Goal: Task Accomplishment & Management: Manage account settings

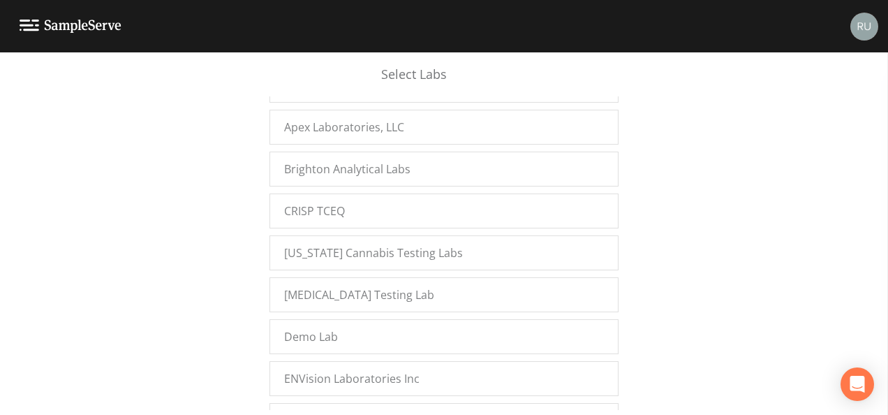
scroll to position [23395, 0]
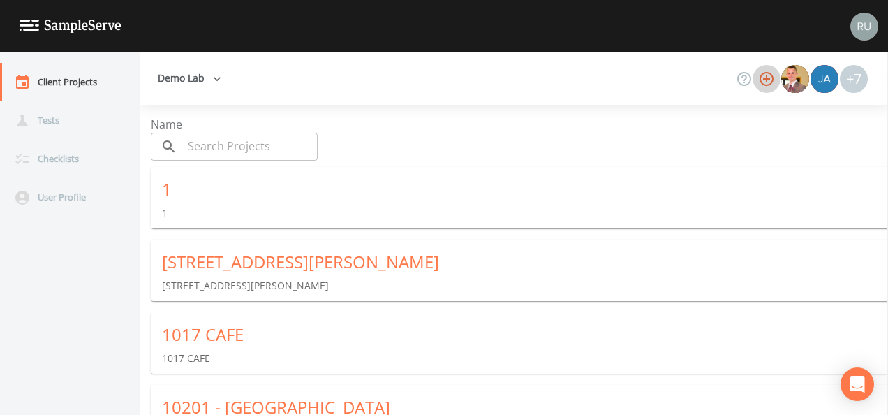
click at [767, 80] on icon "button" at bounding box center [766, 78] width 17 height 17
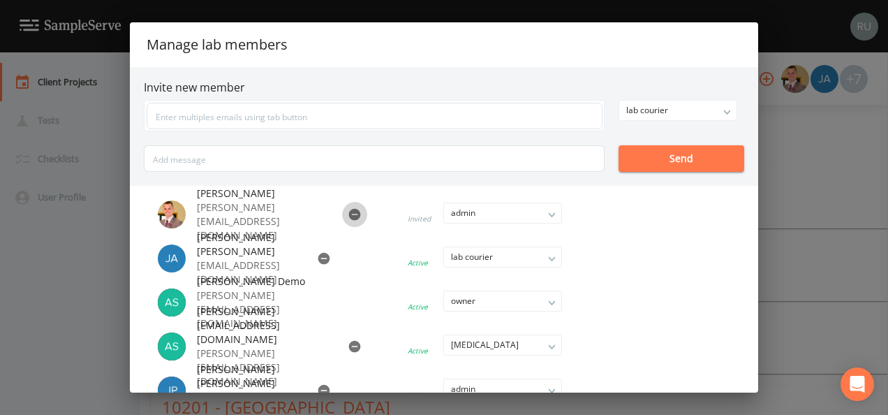
click at [349, 211] on icon "button" at bounding box center [355, 215] width 12 height 12
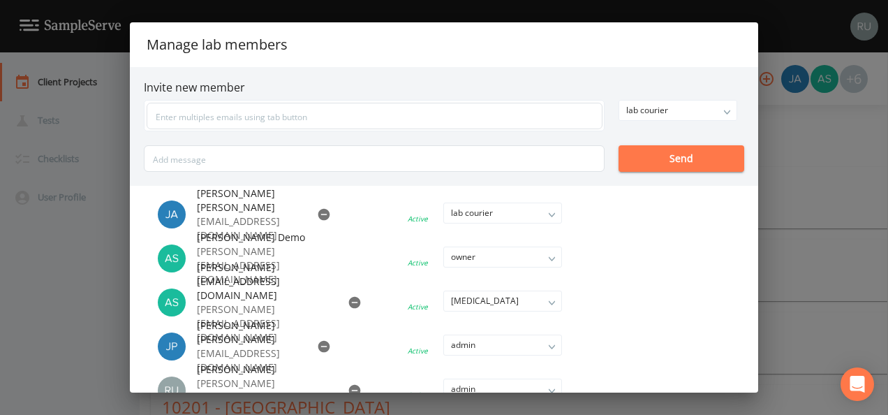
click at [318, 210] on icon "button" at bounding box center [324, 215] width 12 height 12
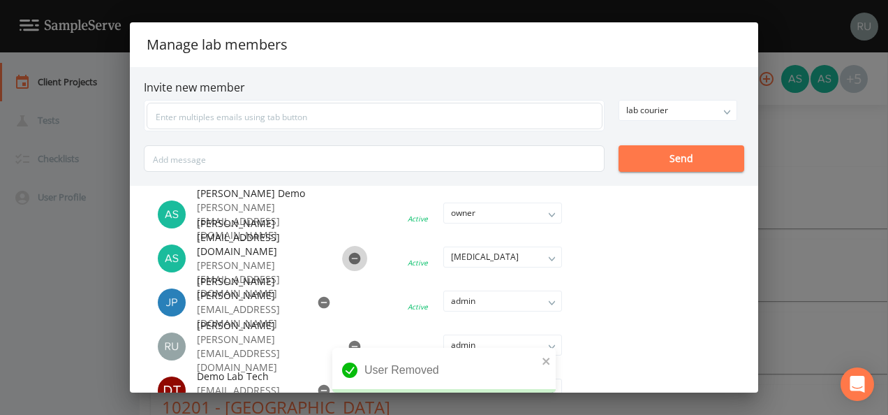
click at [349, 254] on icon "button" at bounding box center [355, 259] width 12 height 12
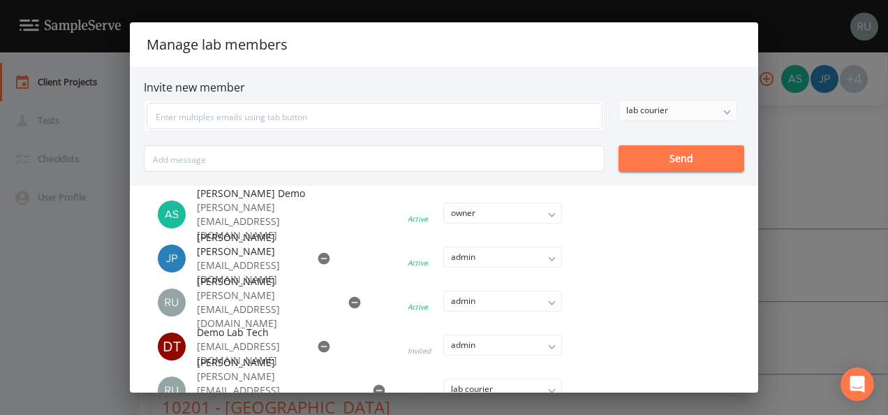
click at [728, 110] on div "lab courier" at bounding box center [677, 111] width 117 height 20
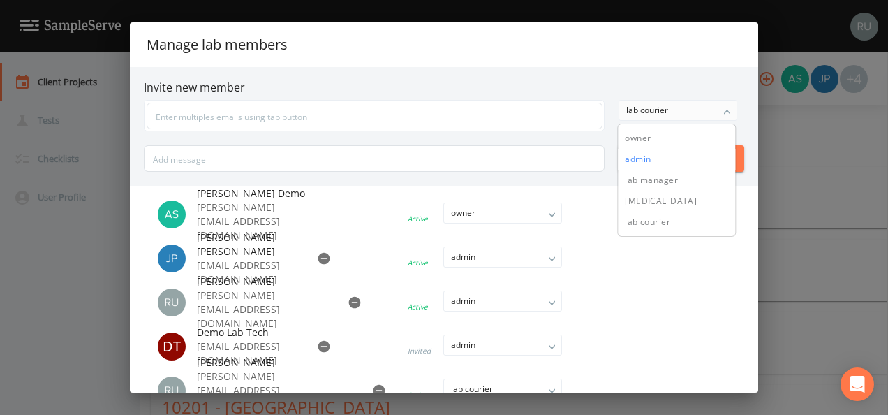
click at [634, 161] on button "admin" at bounding box center [676, 159] width 117 height 21
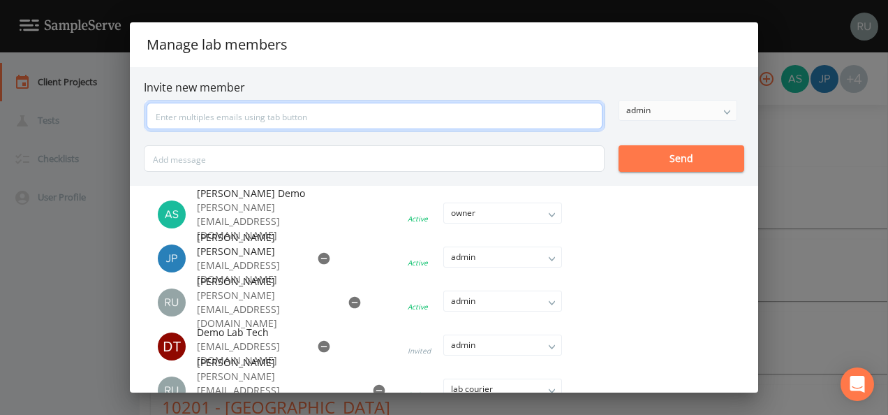
click at [360, 115] on input "text" at bounding box center [375, 116] width 456 height 27
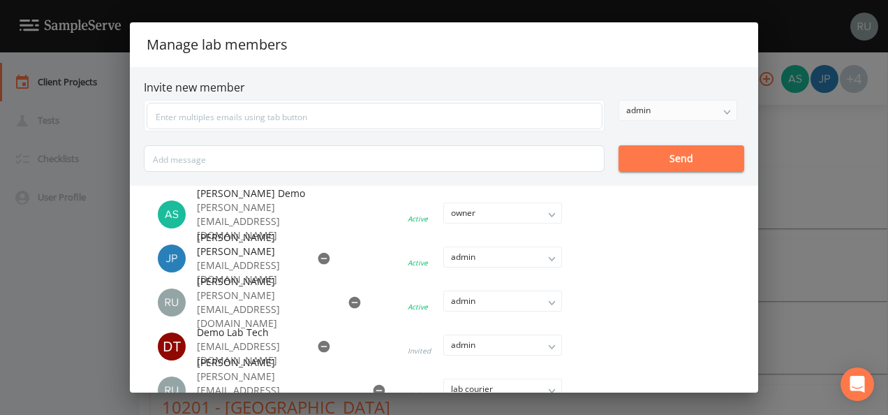
click at [44, 300] on div "Manage lab members Invite new member admin owner admin lab manager lab technici…" at bounding box center [444, 207] width 888 height 415
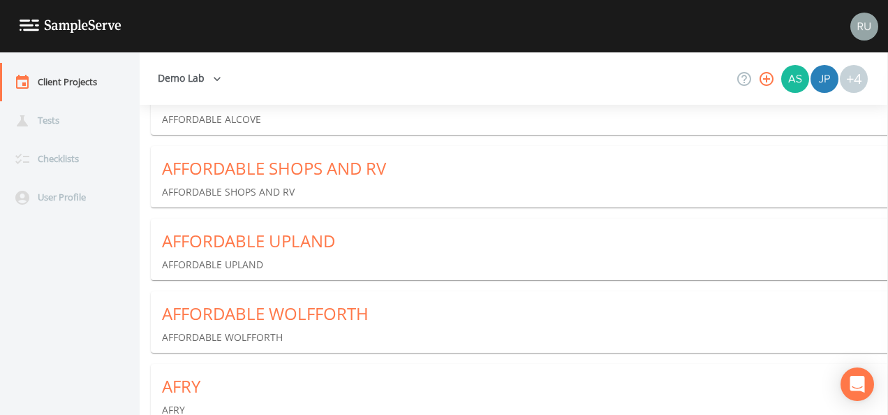
scroll to position [10364, 0]
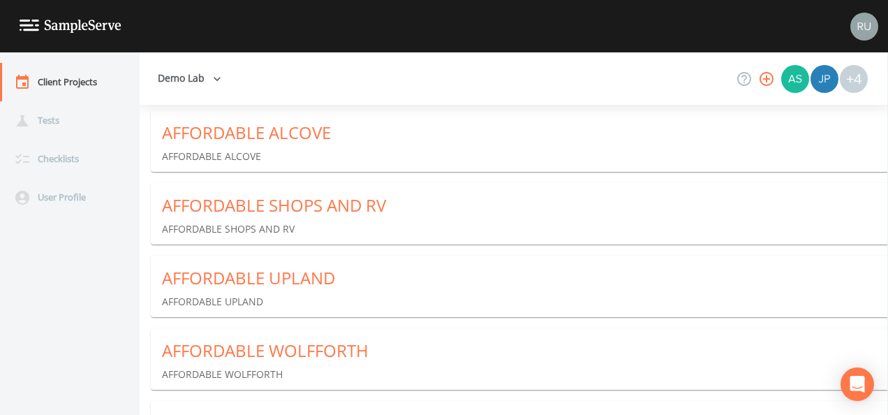
click at [216, 77] on icon "button" at bounding box center [217, 79] width 14 height 14
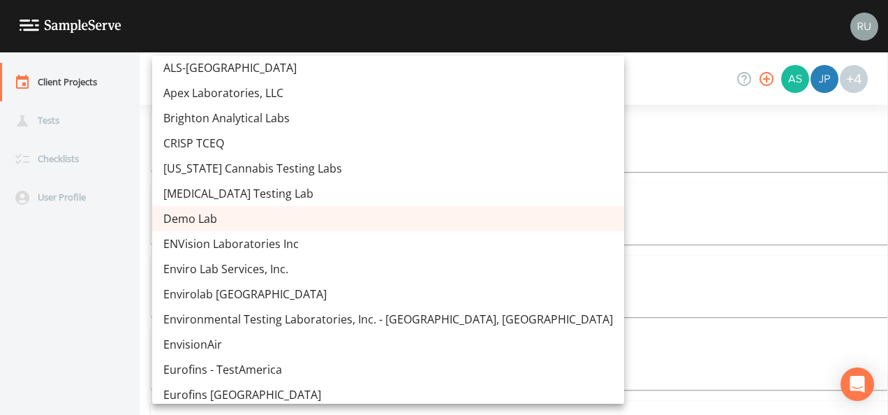
scroll to position [14184, 0]
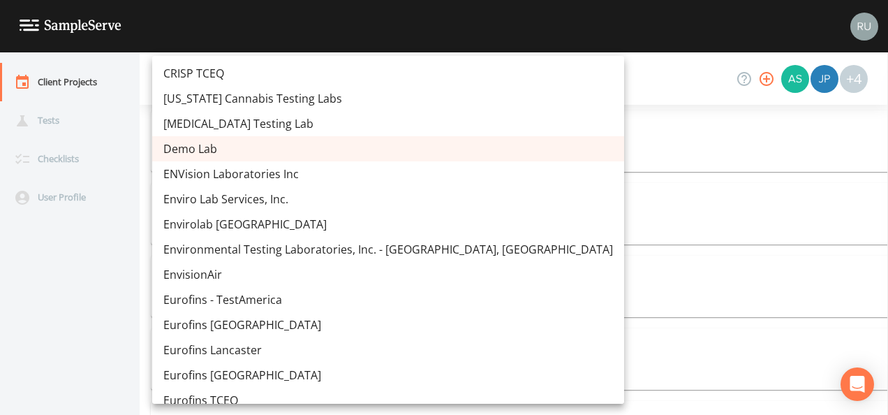
click at [216, 200] on link "Enviro Lab Services, Inc." at bounding box center [388, 198] width 472 height 25
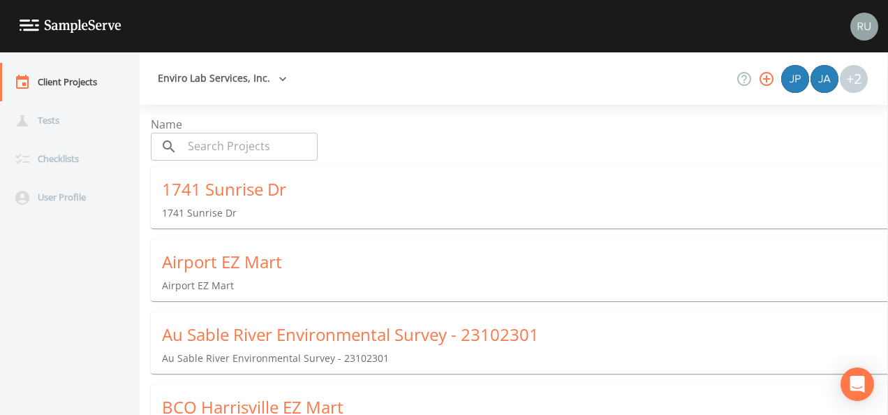
click at [770, 82] on icon "button" at bounding box center [766, 78] width 17 height 17
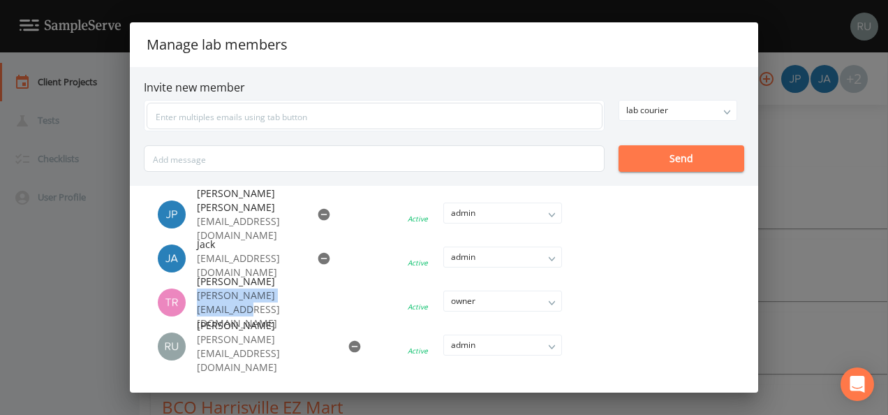
drag, startPoint x: 311, startPoint y: 310, endPoint x: 198, endPoint y: 313, distance: 113.1
click at [198, 313] on p "[PERSON_NAME][EMAIL_ADDRESS][DOMAIN_NAME]" at bounding box center [264, 309] width 134 height 42
copy p "[PERSON_NAME][EMAIL_ADDRESS][DOMAIN_NAME]"
click at [47, 269] on div "Manage lab members Invite new member lab courier owner admin lab manager lab te…" at bounding box center [444, 207] width 888 height 415
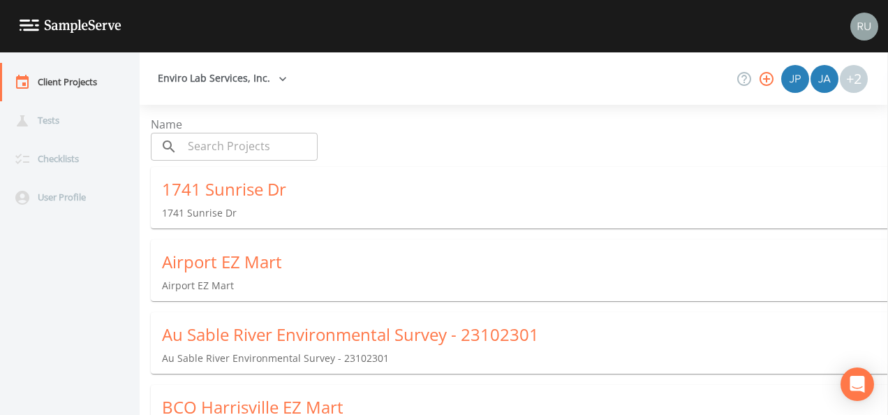
click at [258, 80] on button "Enviro Lab Services, Inc." at bounding box center [222, 79] width 140 height 26
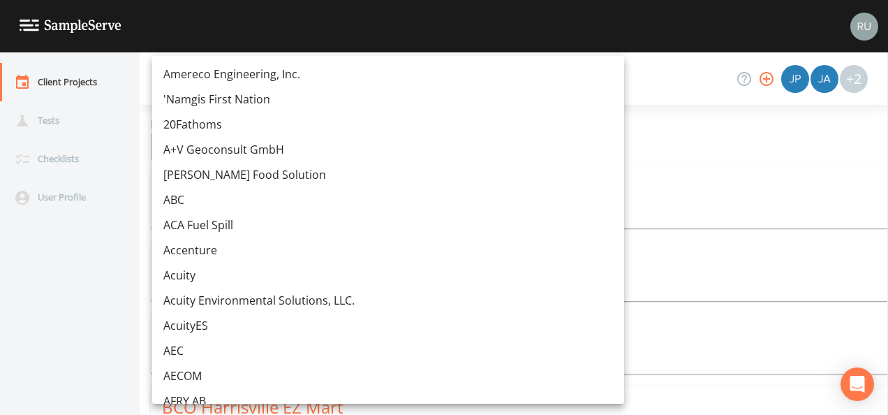
scroll to position [14153, 0]
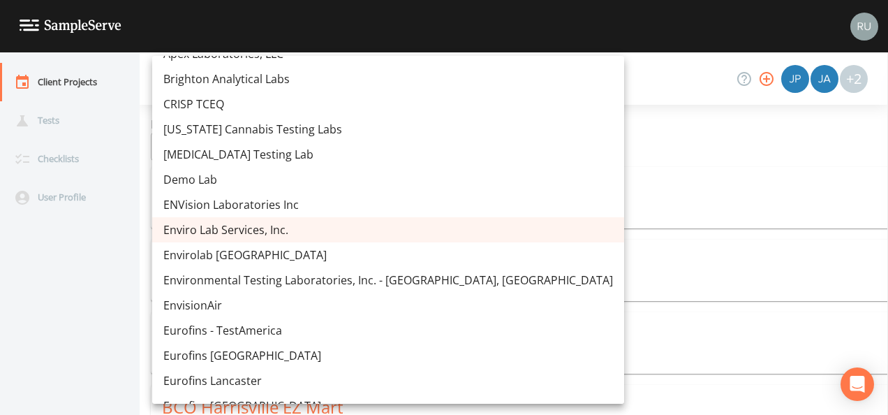
click at [243, 181] on link "Demo Lab" at bounding box center [388, 179] width 472 height 25
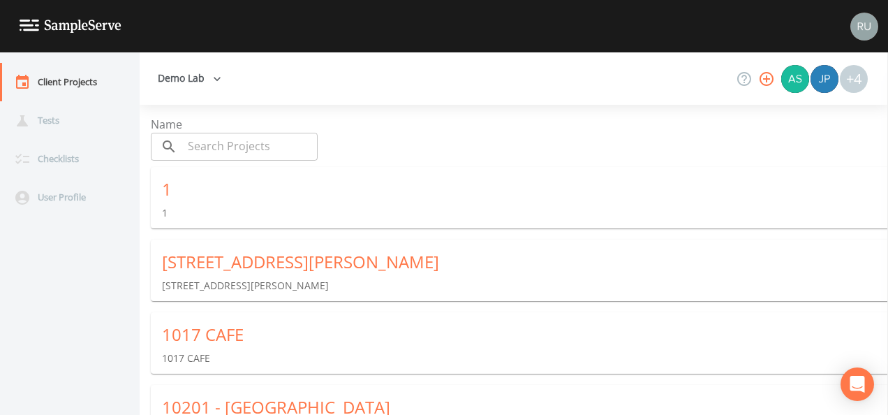
click at [764, 80] on icon "button" at bounding box center [766, 78] width 17 height 17
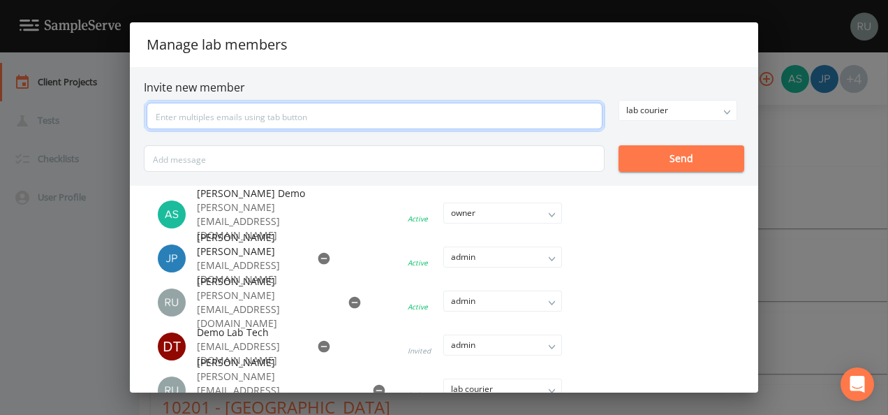
click at [287, 115] on input "text" at bounding box center [375, 116] width 456 height 27
paste input "travis@envirolabusa.com"
type input "travis@envirolabusa.com"
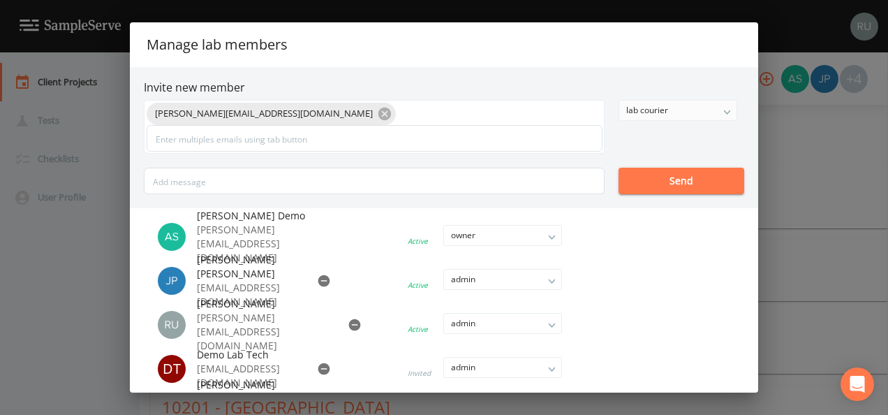
click at [729, 110] on div "lab courier" at bounding box center [677, 111] width 117 height 20
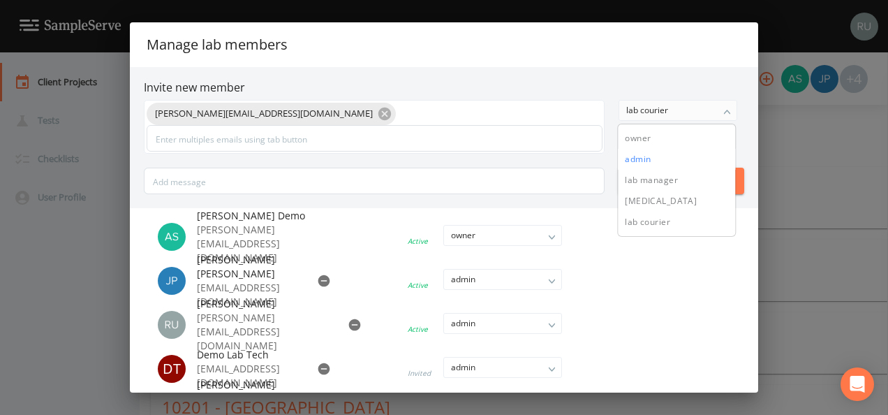
click at [643, 156] on button "admin" at bounding box center [676, 159] width 117 height 21
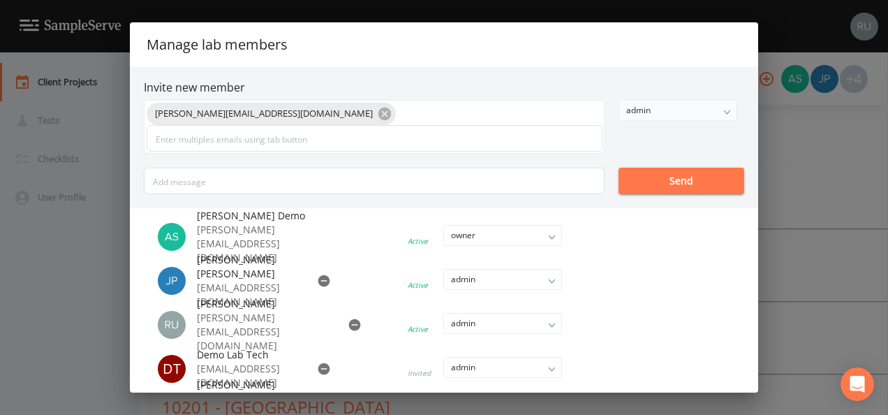
click at [637, 179] on button "Send" at bounding box center [681, 181] width 126 height 27
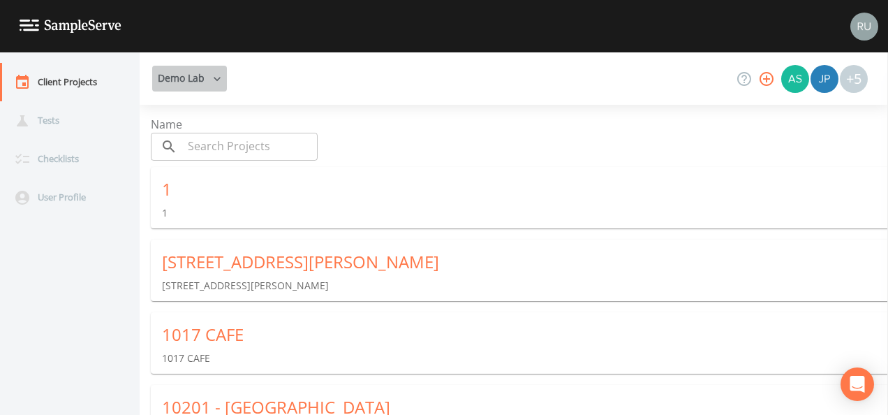
click at [218, 76] on icon "button" at bounding box center [217, 79] width 14 height 14
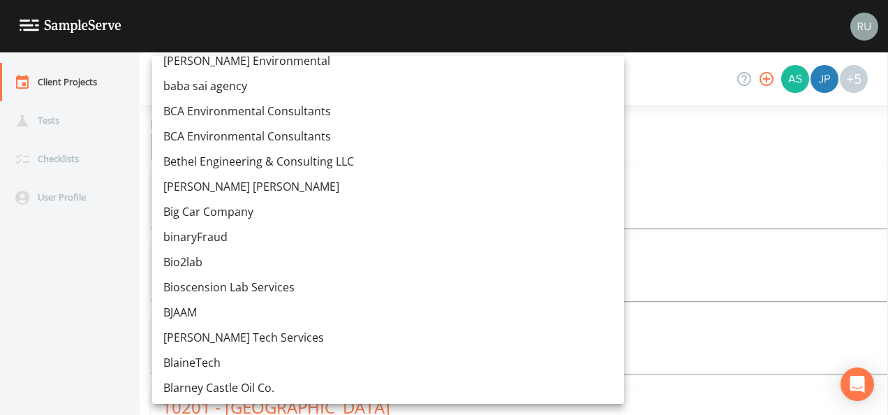
scroll to position [1819, 0]
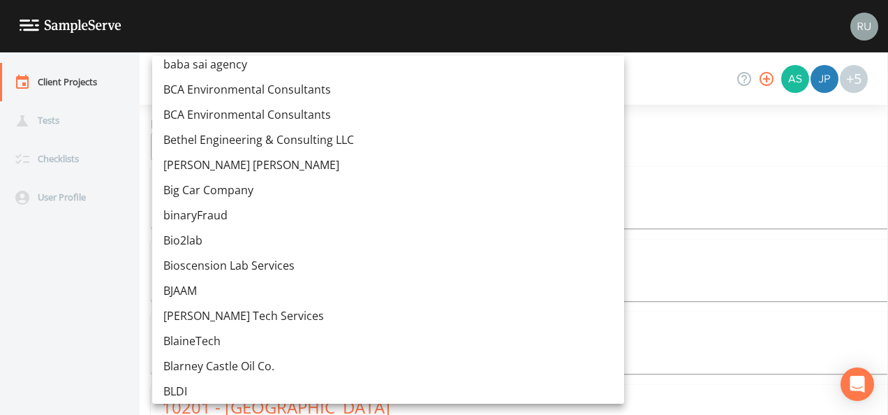
click at [219, 362] on link "Blarney Castle Oil Co." at bounding box center [388, 365] width 472 height 25
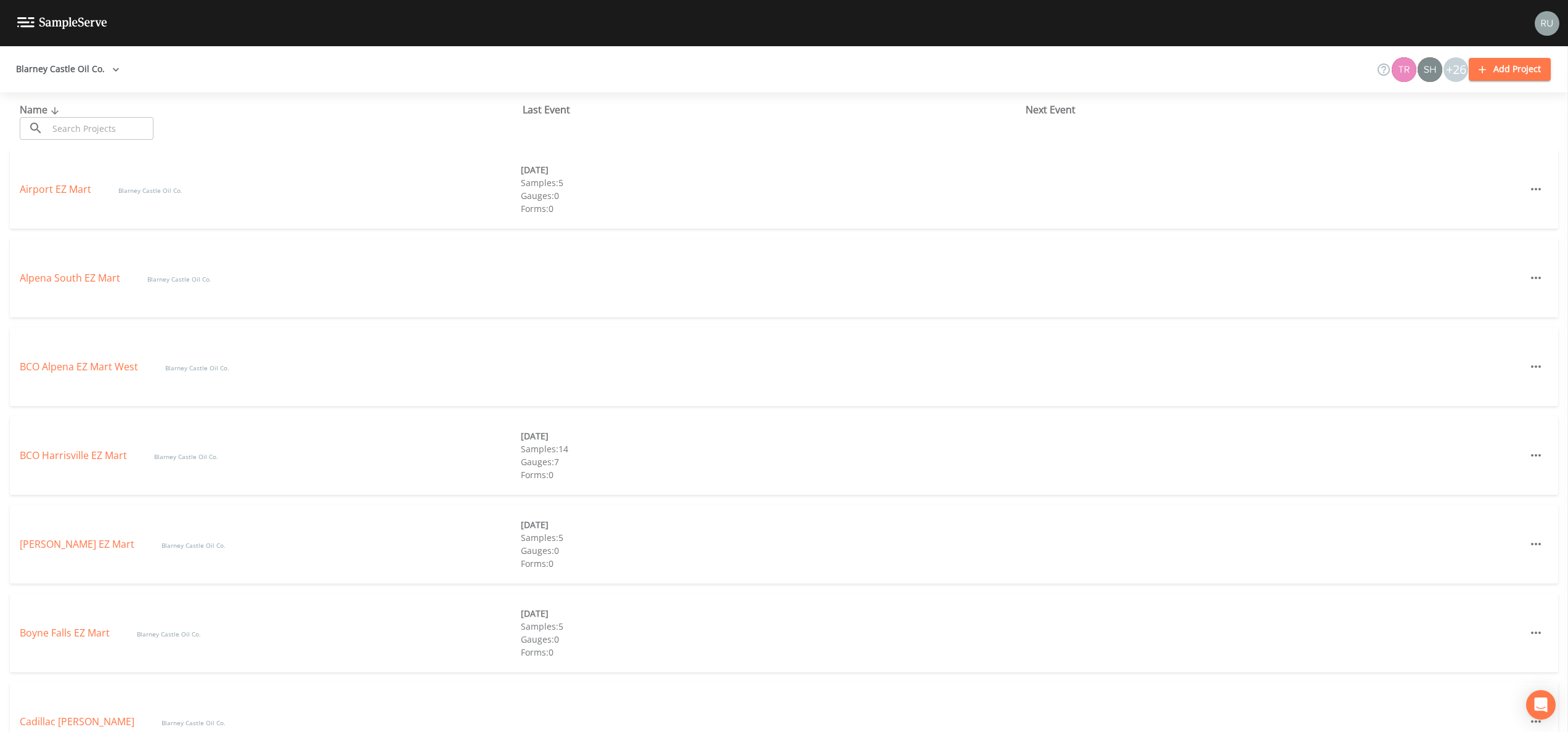
click at [547, 107] on div "Last Event" at bounding box center [774, 109] width 503 height 15
click at [62, 191] on link "[PERSON_NAME] EZ Mart" at bounding box center [78, 189] width 117 height 13
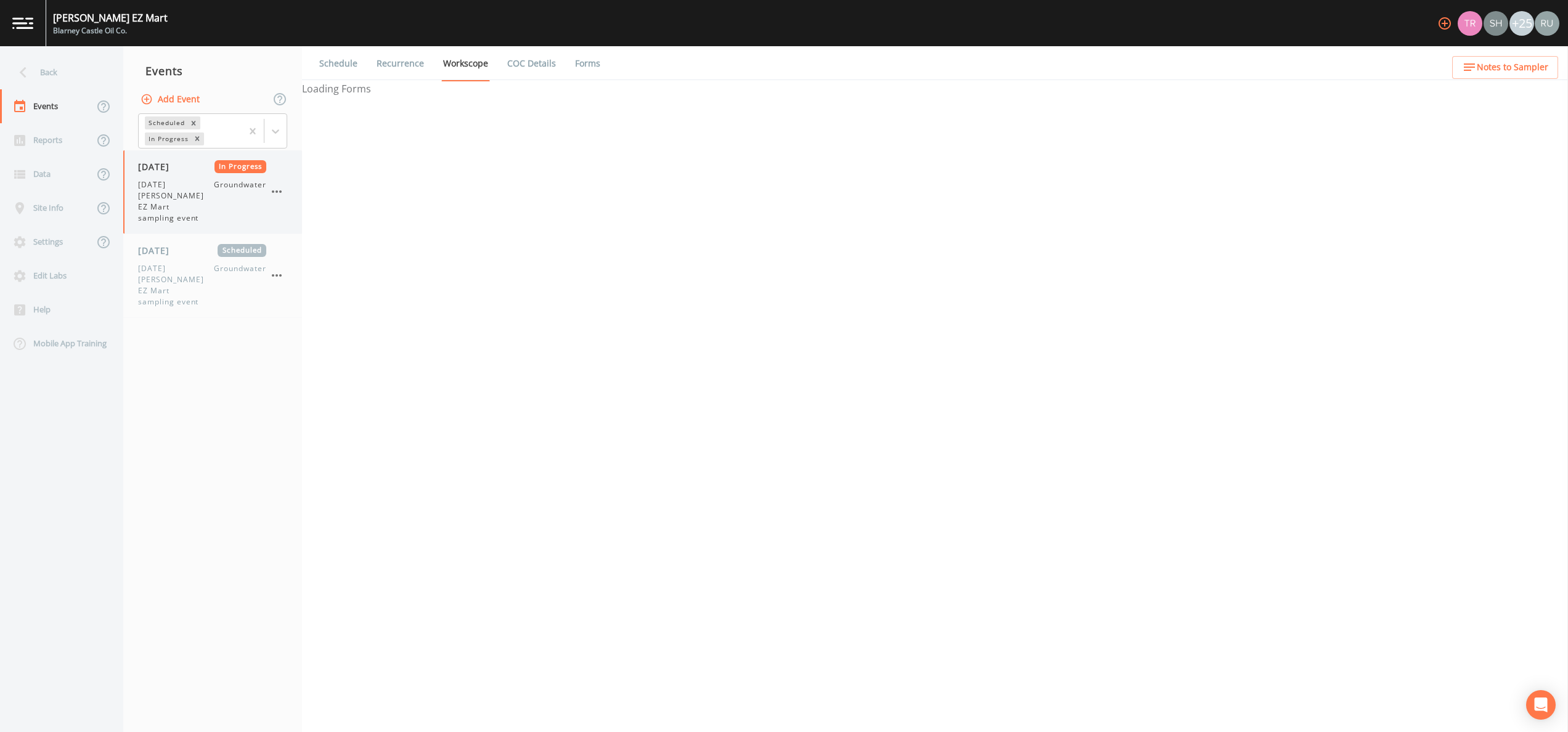
select select "0b1af911-289b-4d7b-9fdf-156f6d27a2cf"
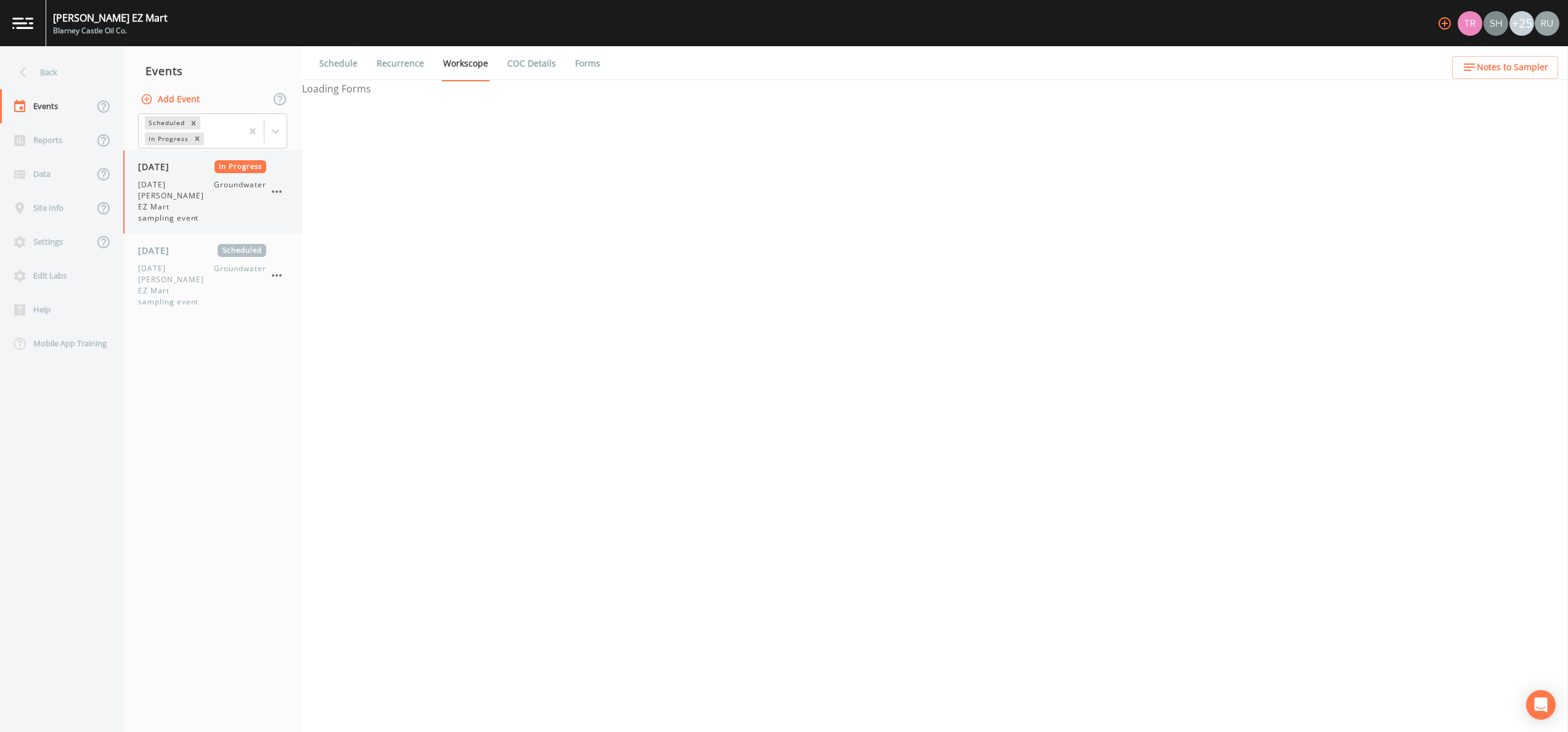
select select "0b1af911-289b-4d7b-9fdf-156f6d27a2cf"
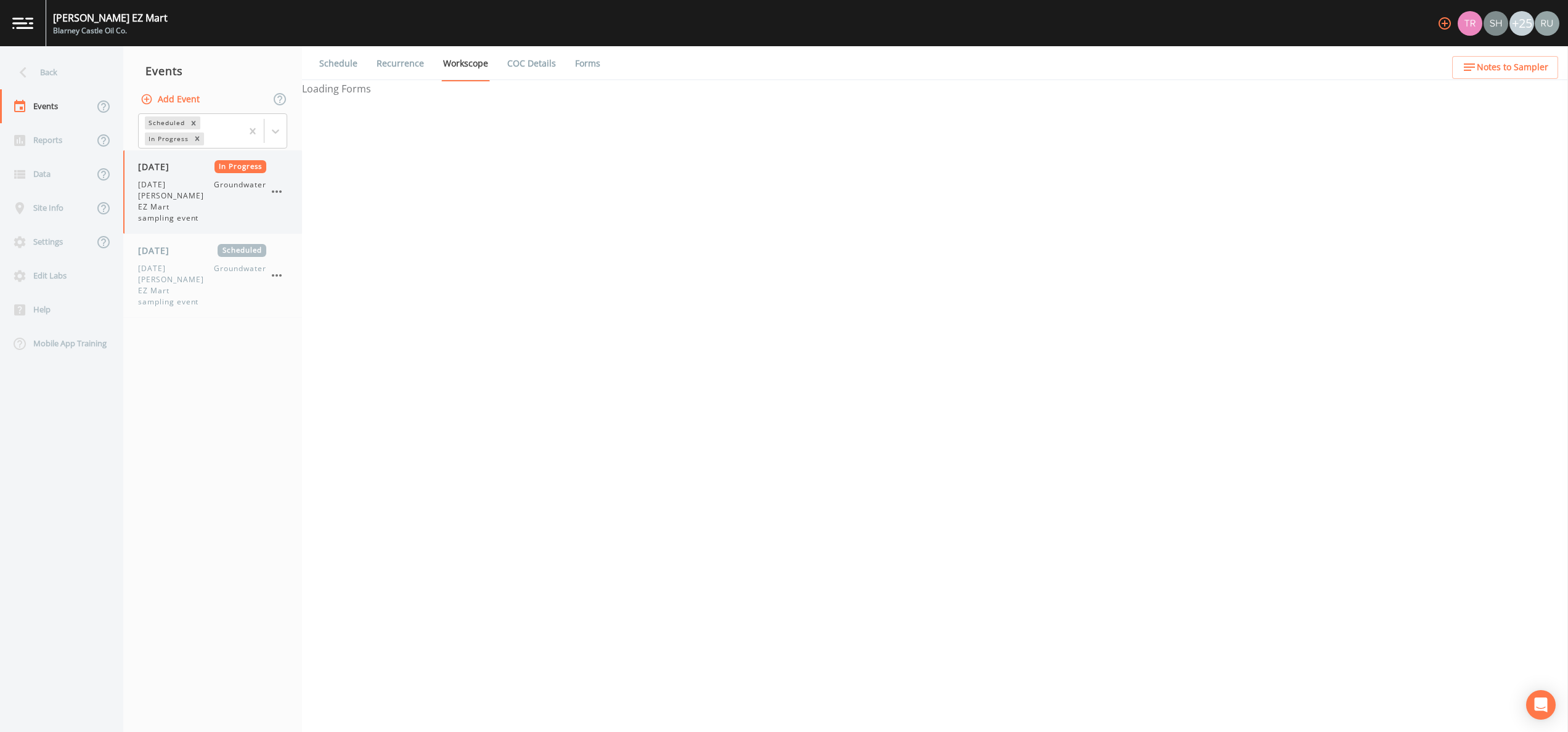
select select "0b1af911-289b-4d7b-9fdf-156f6d27a2cf"
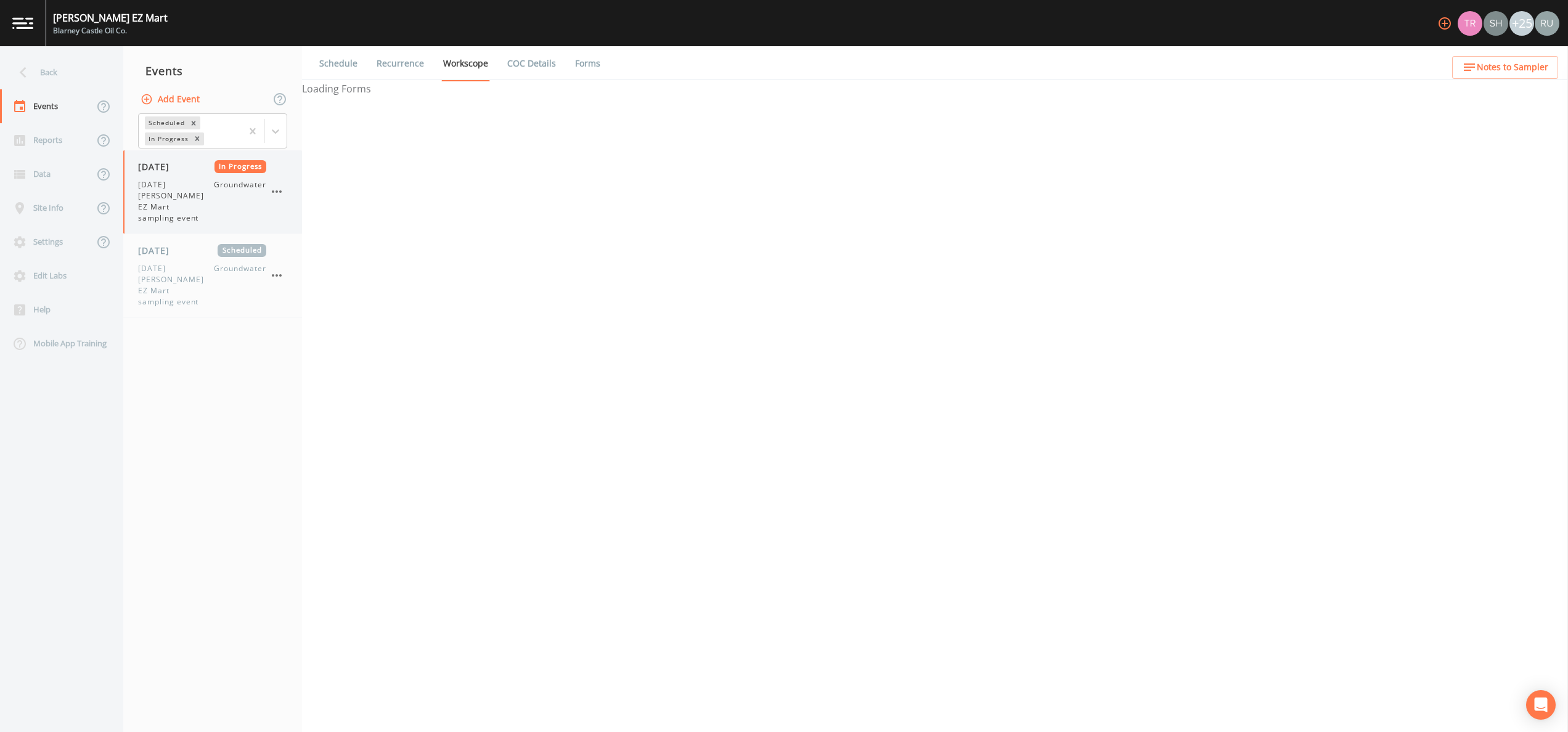
select select "0b1af911-289b-4d7b-9fdf-156f6d27a2cf"
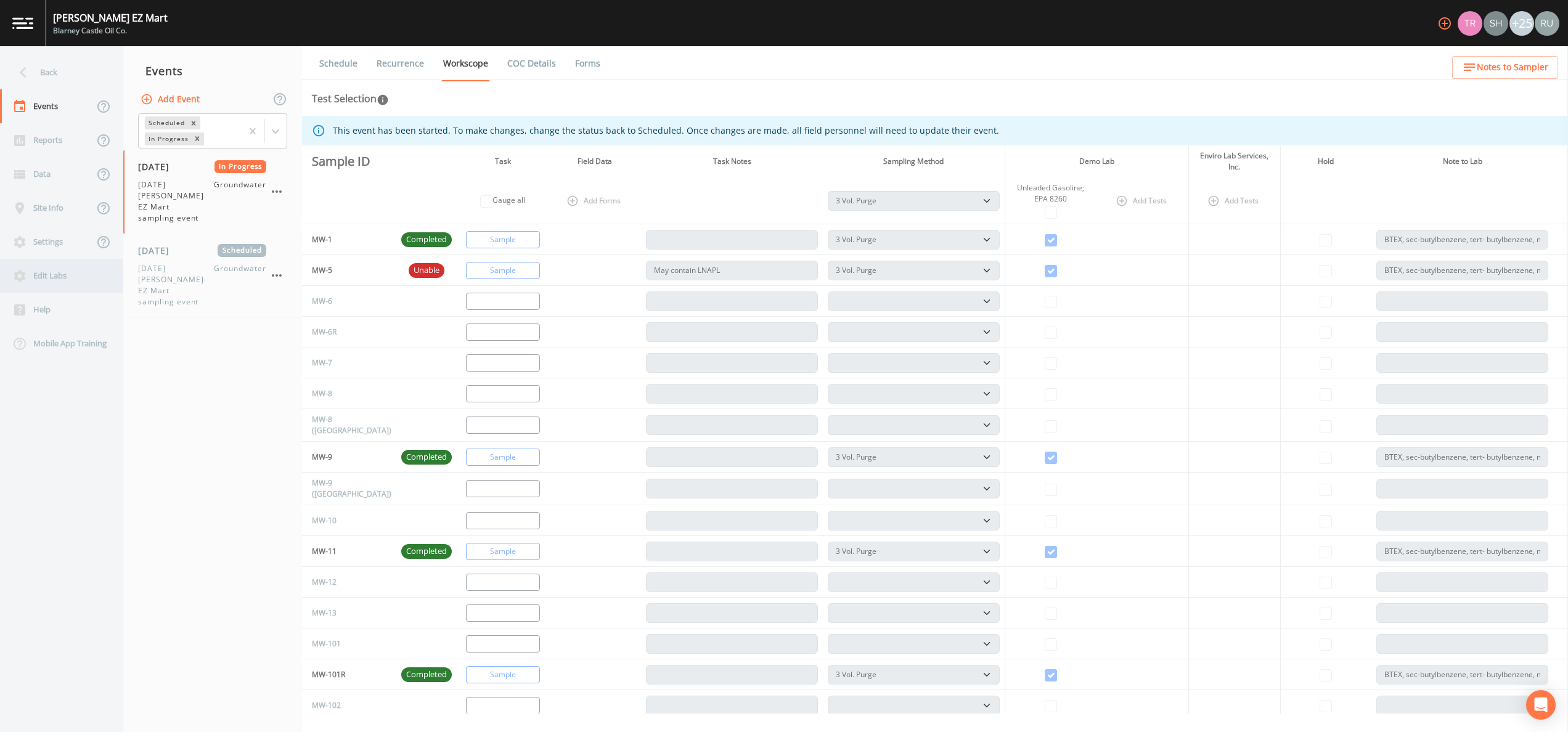
click at [34, 271] on div "Edit Labs" at bounding box center [56, 275] width 111 height 34
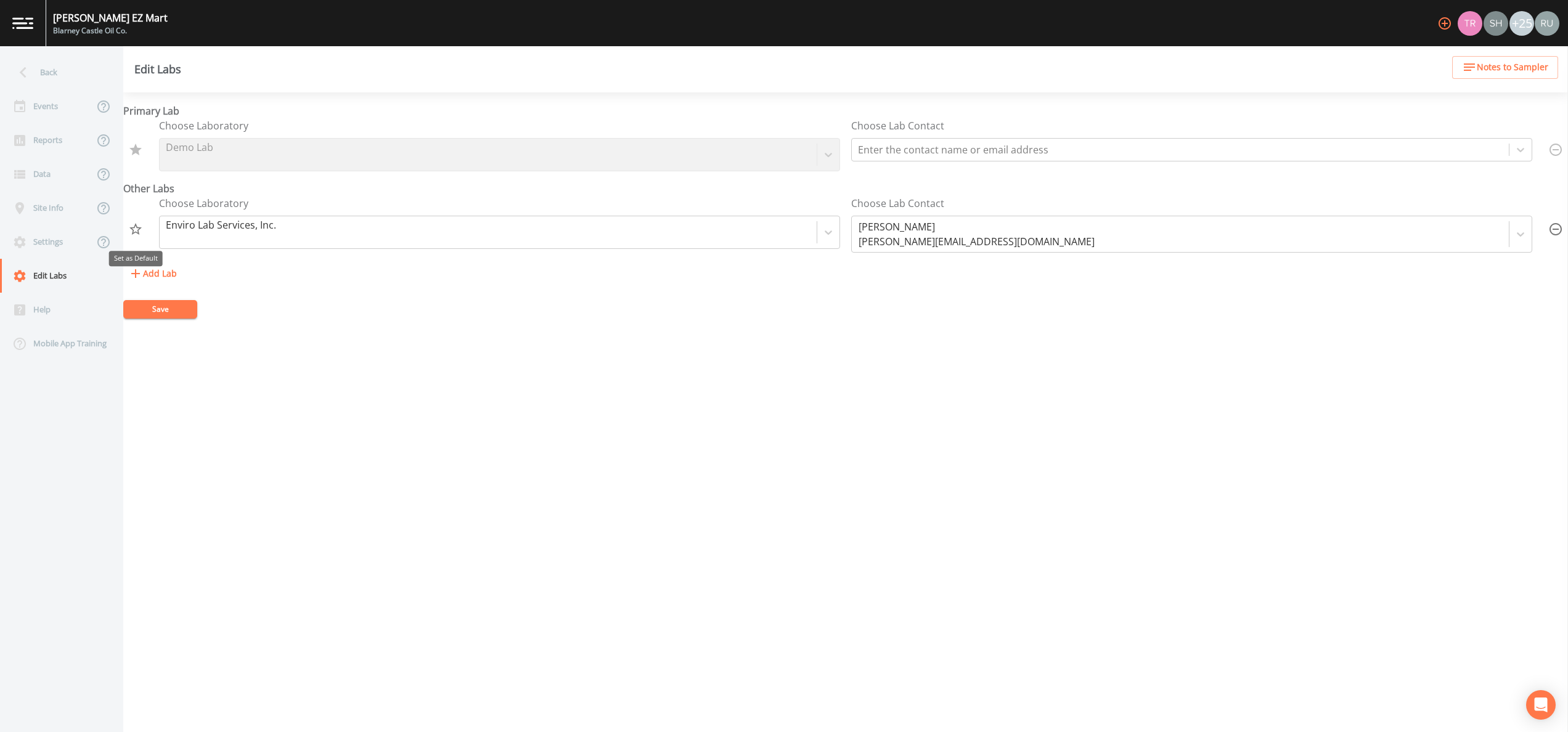
click at [137, 227] on icon "Set as Default" at bounding box center [135, 229] width 15 height 15
click at [147, 307] on button "Save" at bounding box center [161, 309] width 74 height 19
click at [47, 74] on div "Back" at bounding box center [56, 72] width 111 height 34
